Goal: Task Accomplishment & Management: Manage account settings

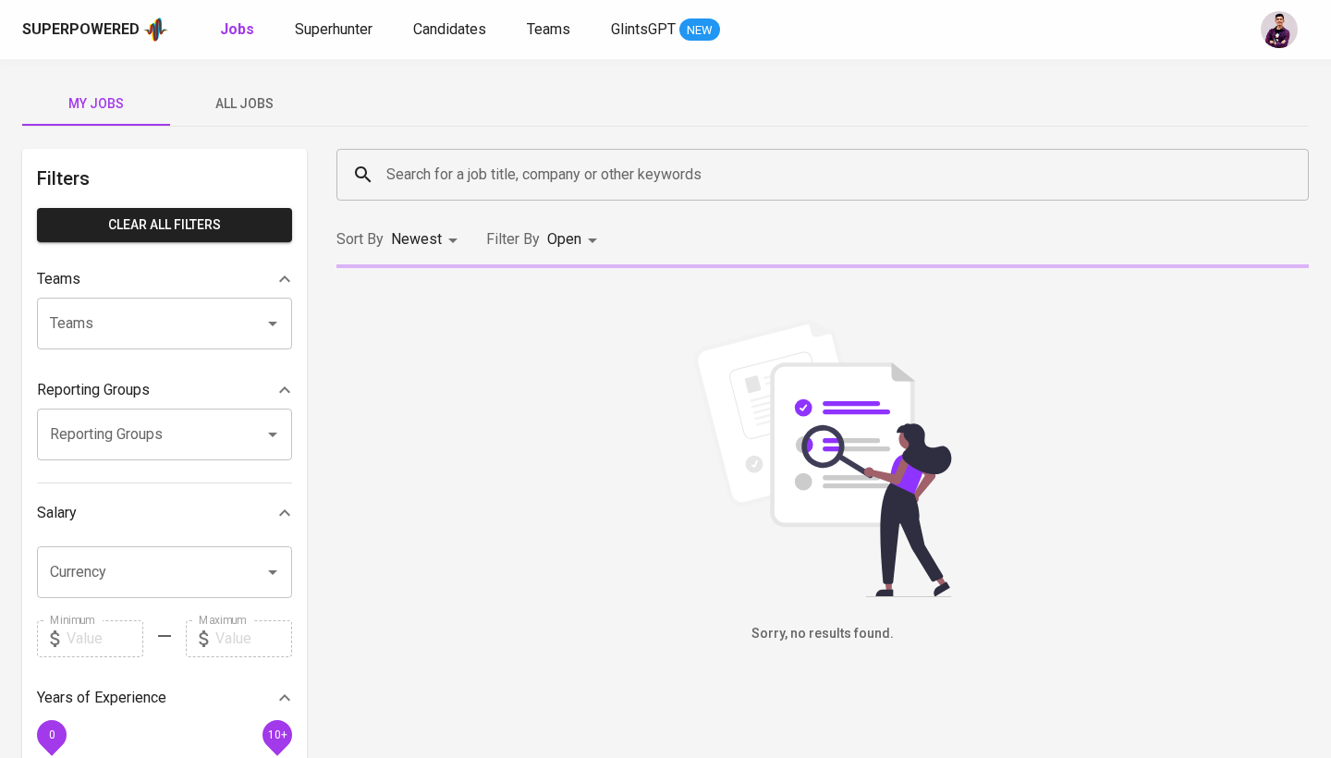
click at [233, 30] on b "Jobs" at bounding box center [237, 29] width 34 height 18
type input "OPEN"
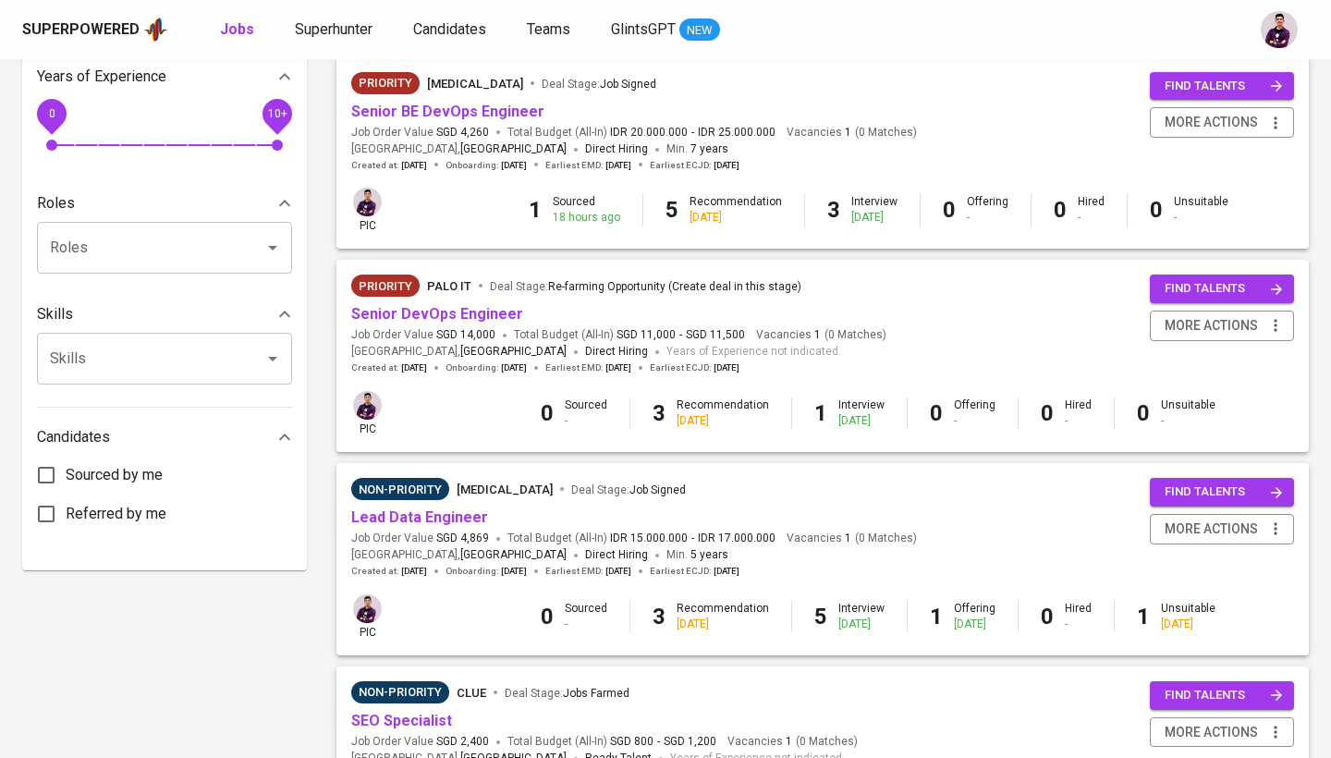
scroll to position [630, 0]
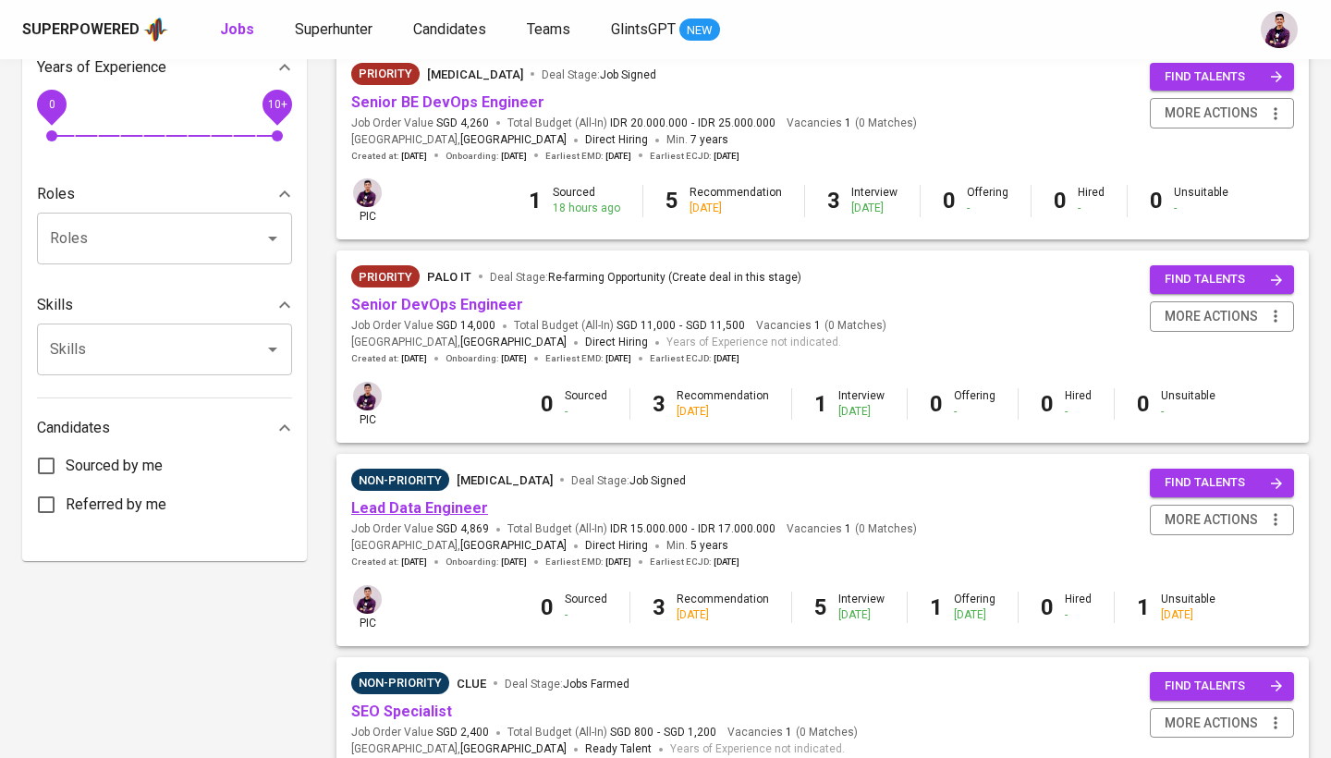
click at [454, 499] on link "Lead Data Engineer" at bounding box center [419, 508] width 137 height 18
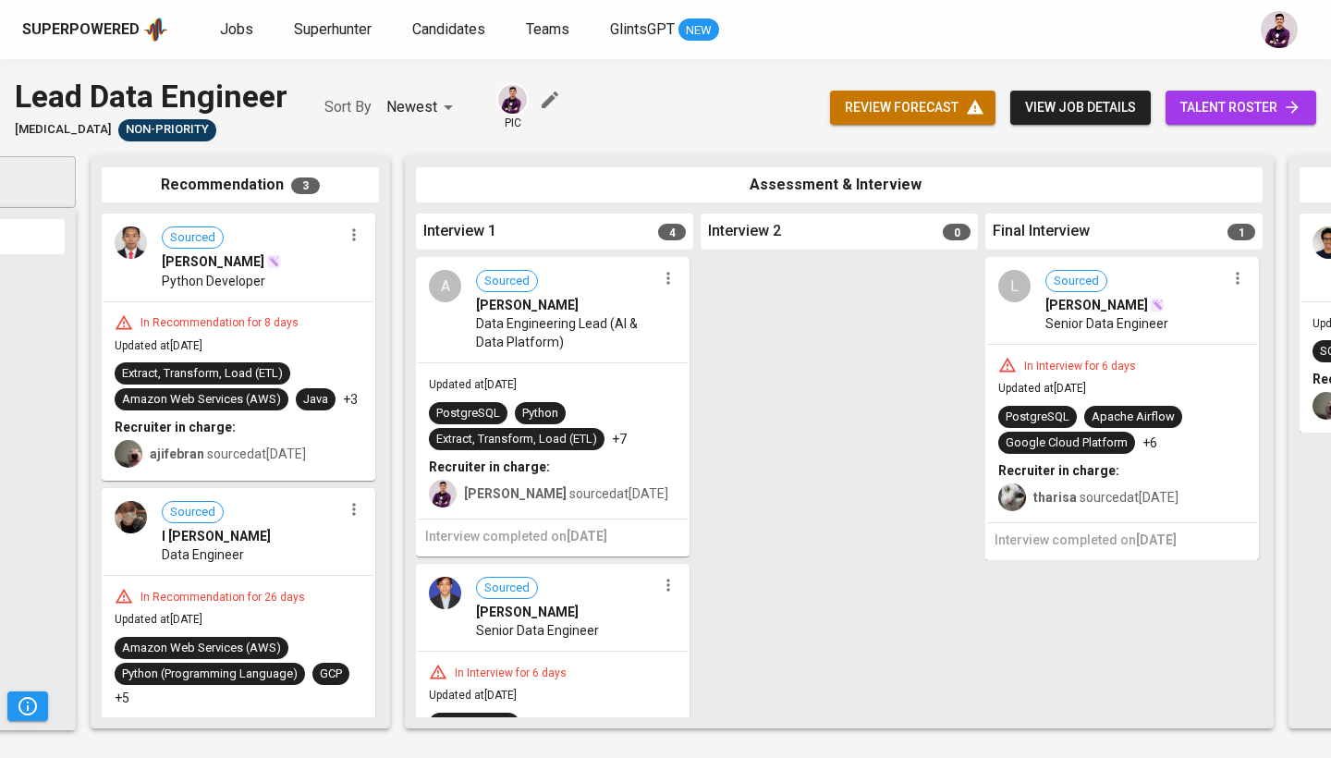
scroll to position [0, 245]
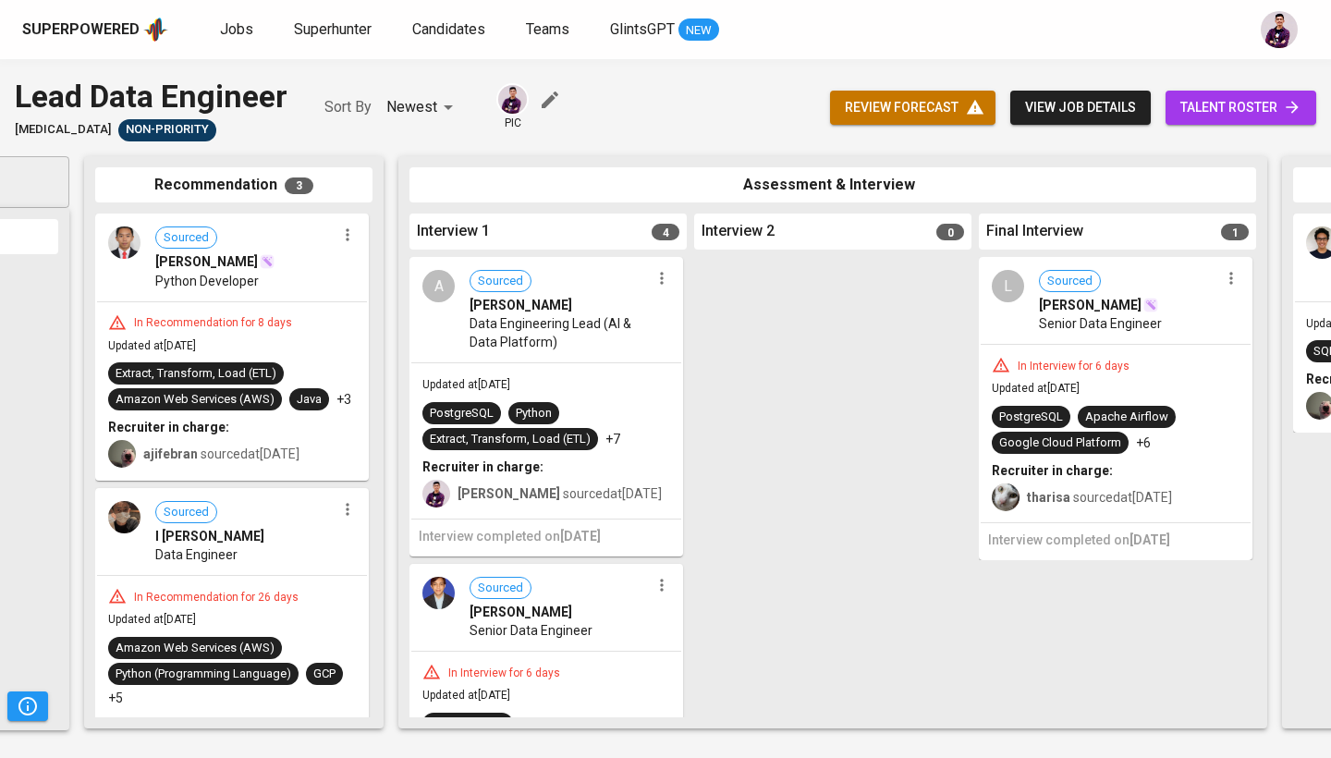
click at [444, 304] on div "A Sourced [PERSON_NAME] Data Engineering Lead (AI & Data Platform)" at bounding box center [546, 310] width 270 height 103
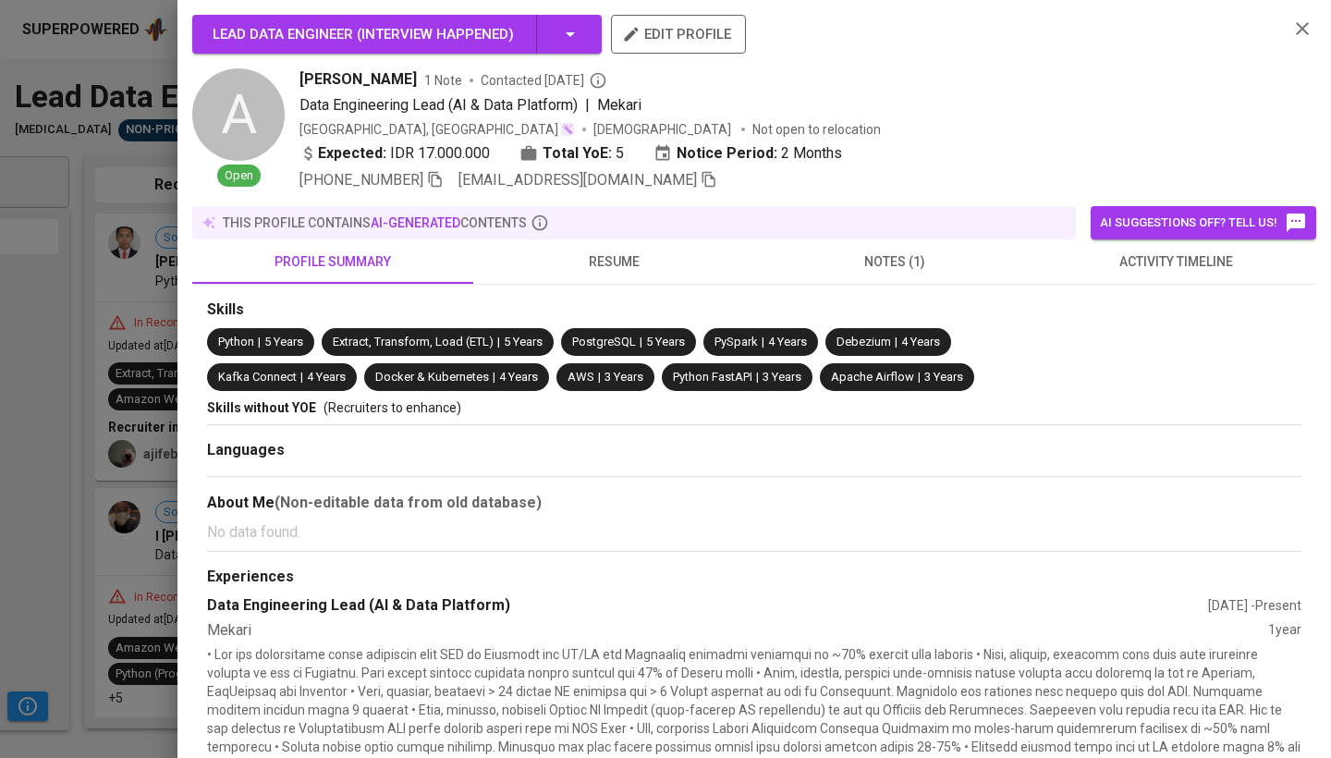
click at [675, 273] on button "resume" at bounding box center [613, 261] width 281 height 44
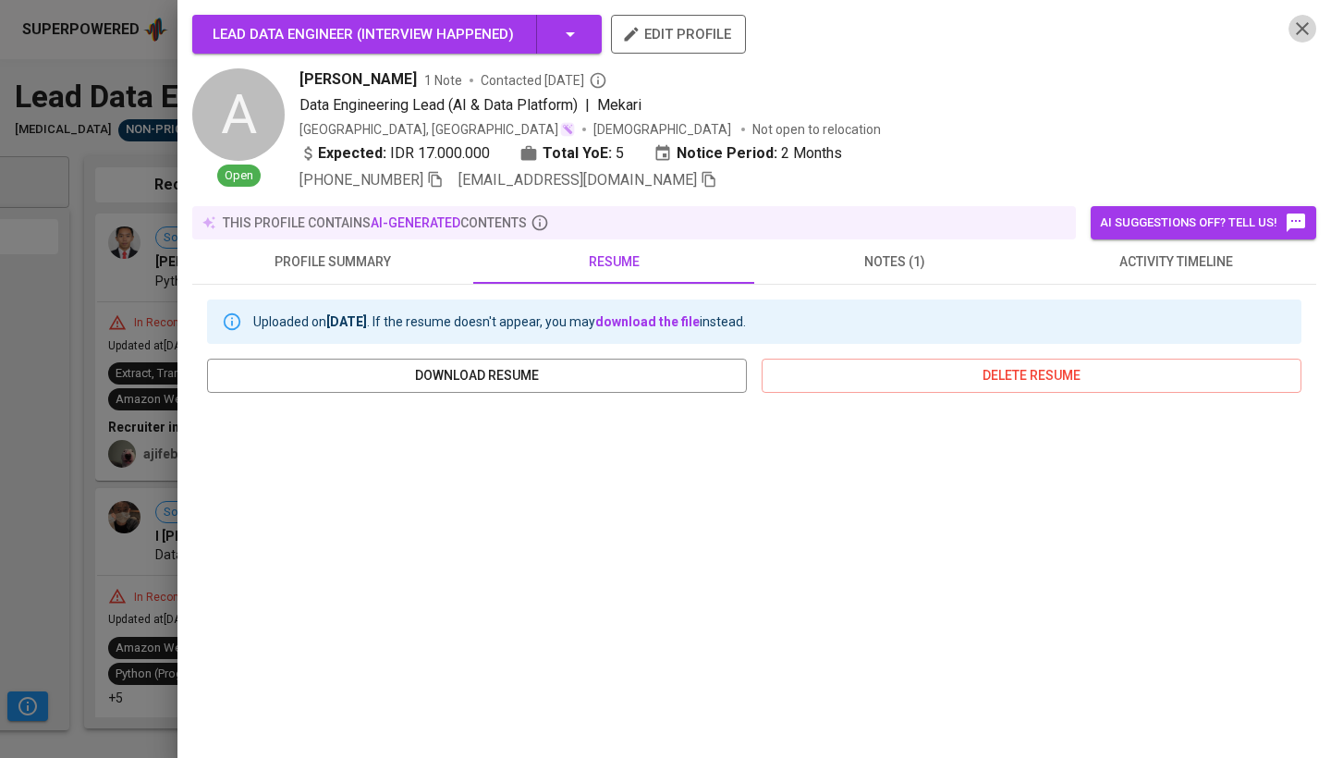
click at [1305, 35] on icon "button" at bounding box center [1302, 29] width 22 height 22
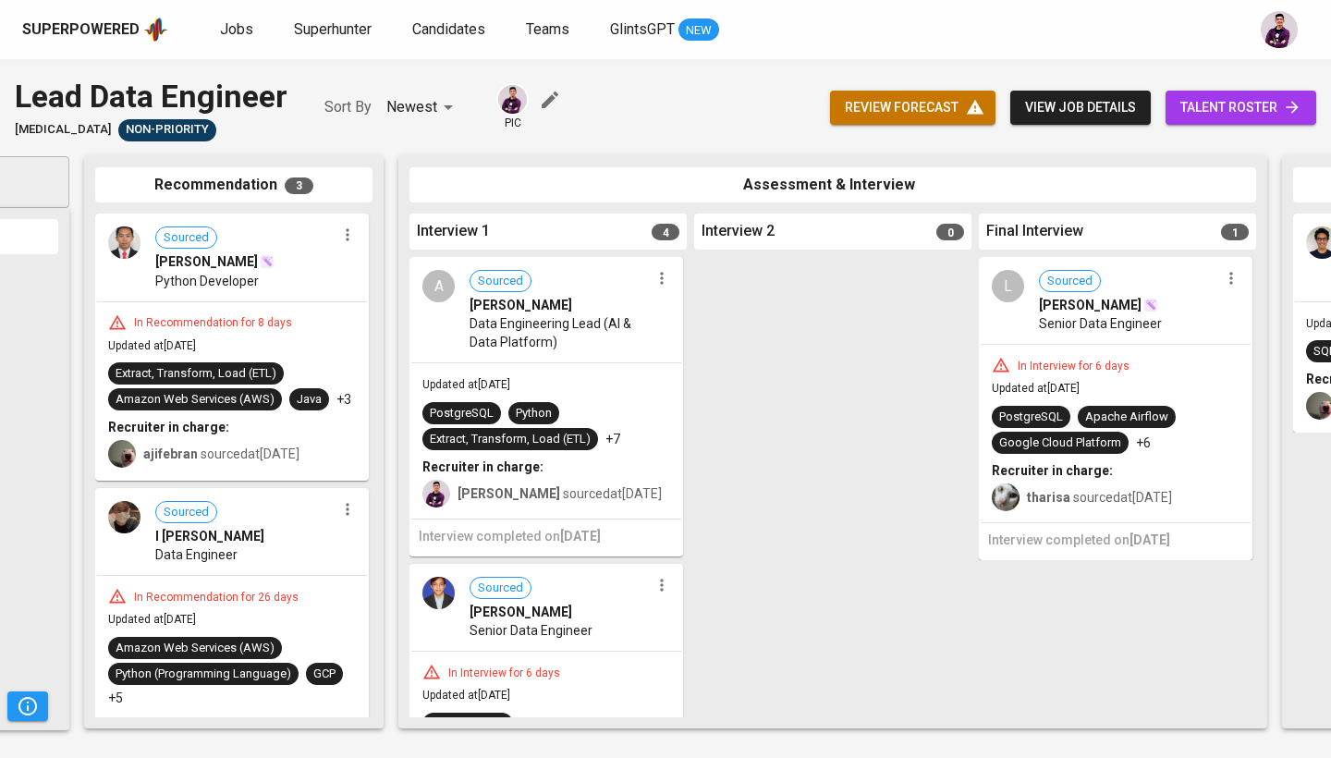
click at [1277, 103] on span "talent roster" at bounding box center [1240, 107] width 121 height 23
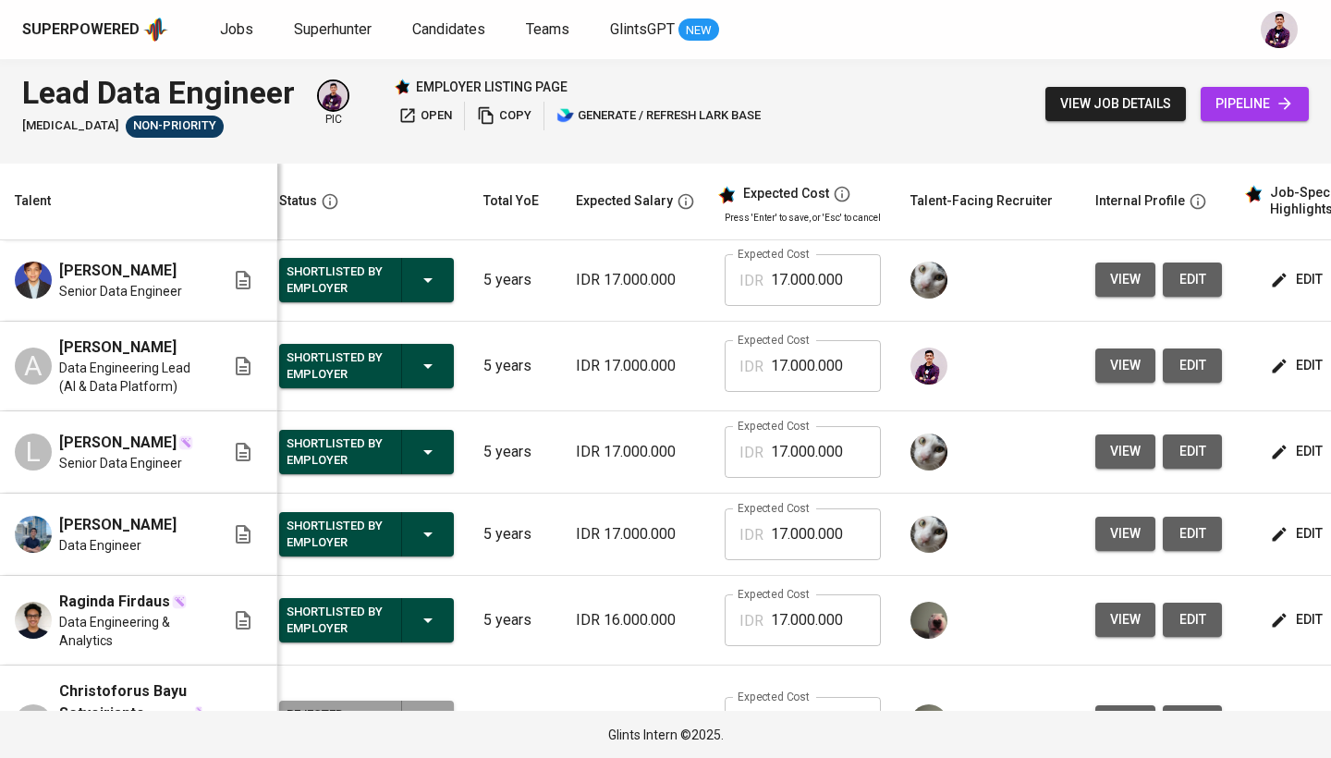
scroll to position [0, 73]
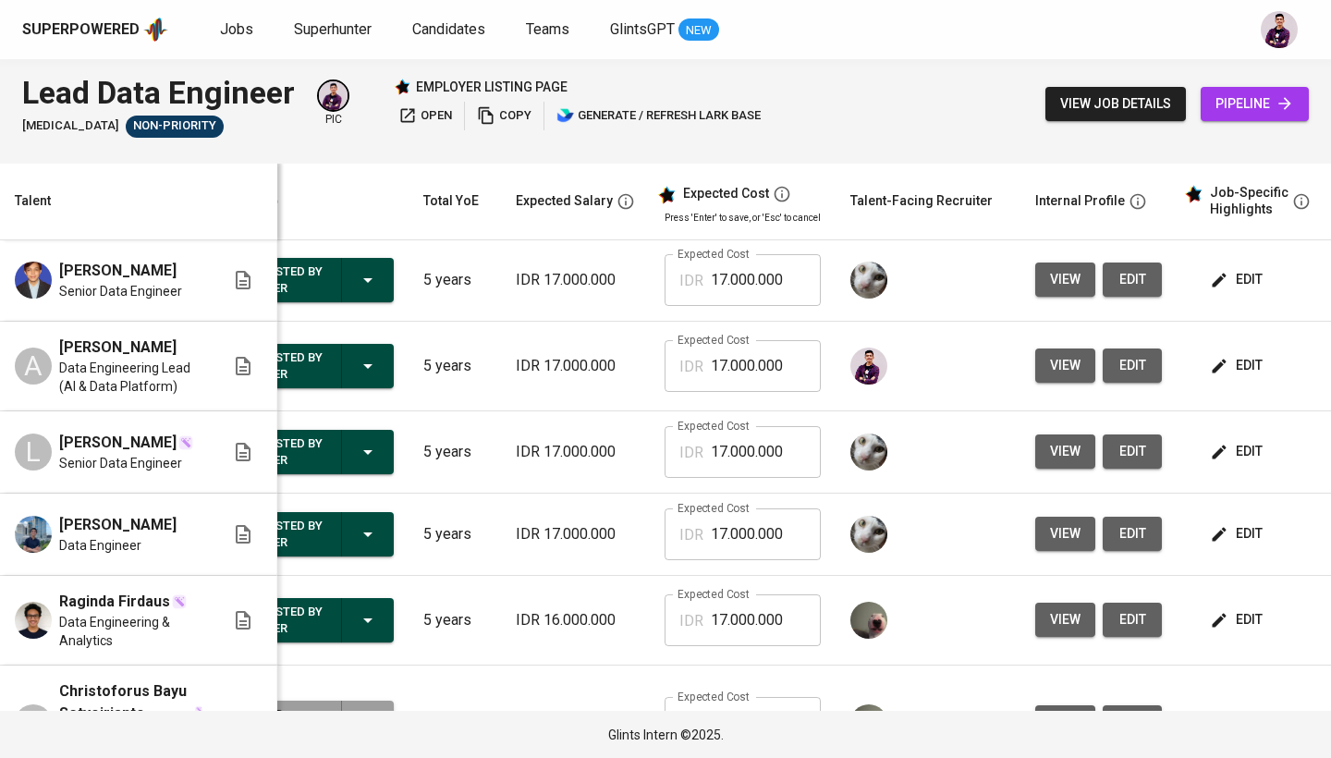
click at [1246, 377] on span "edit" at bounding box center [1237, 365] width 49 height 23
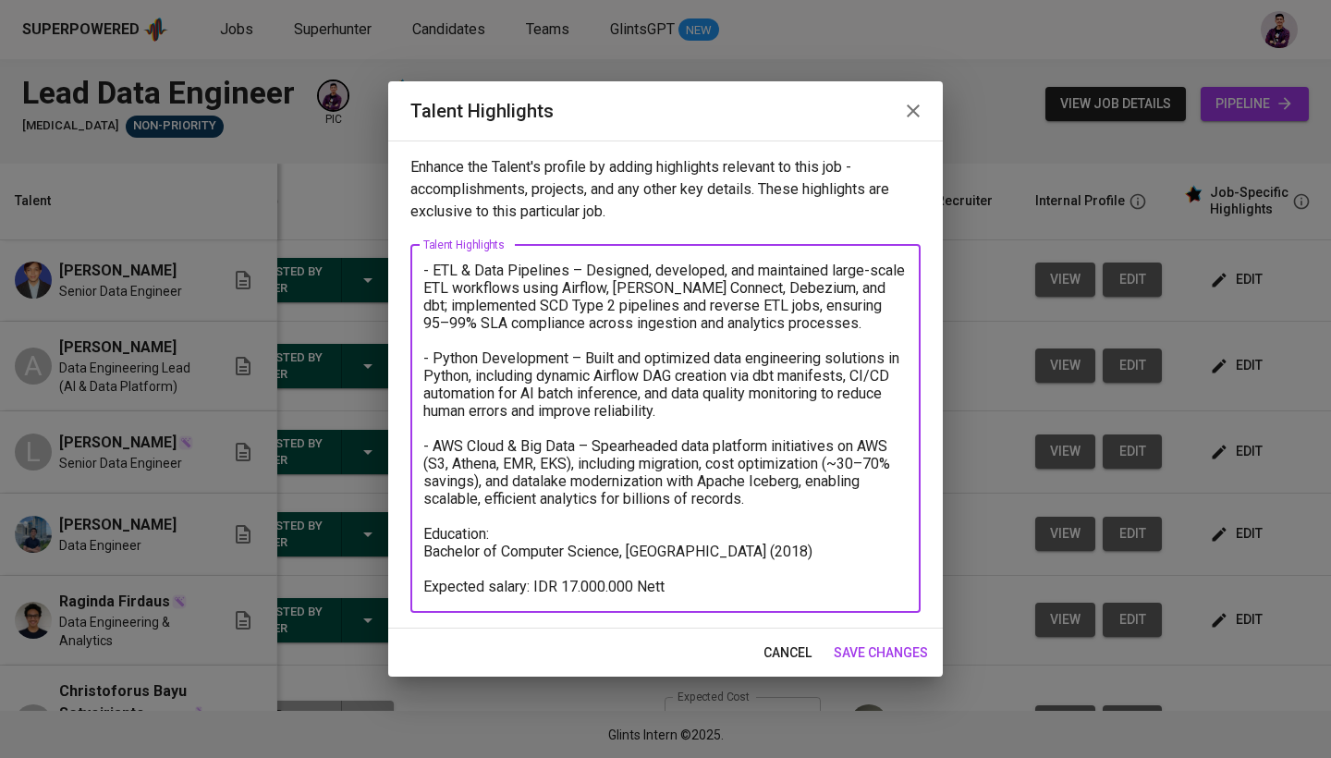
drag, startPoint x: 868, startPoint y: 549, endPoint x: 375, endPoint y: 263, distance: 569.3
click at [374, 263] on div "Talent Highlights Enhance the Talent's profile by adding highlights relevant to…" at bounding box center [665, 379] width 1331 height 758
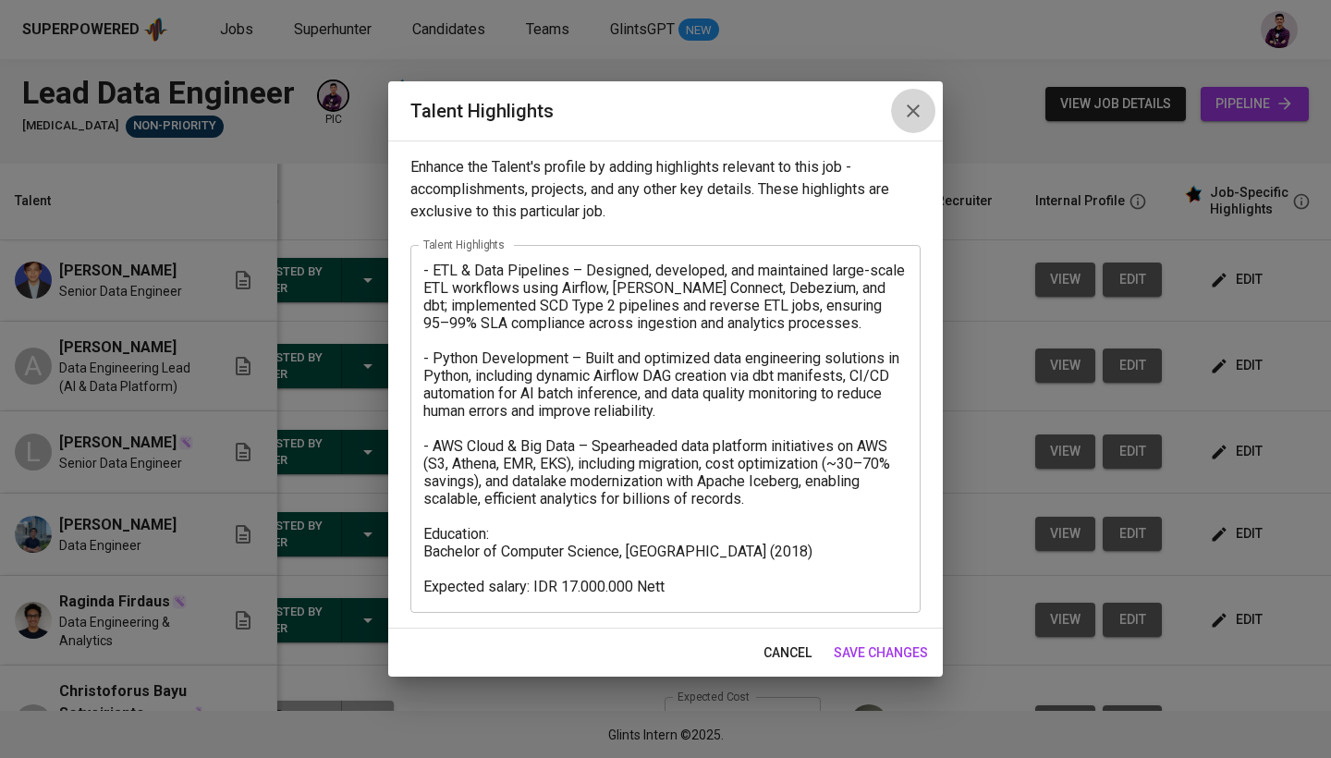
click at [921, 110] on icon "button" at bounding box center [913, 111] width 22 height 22
